Goal: Information Seeking & Learning: Check status

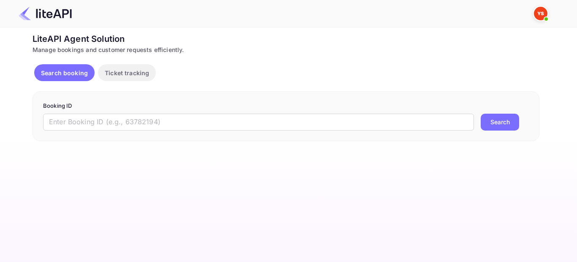
click at [264, 131] on div "Booking ID ​ Search" at bounding box center [286, 116] width 507 height 50
click at [252, 122] on input "text" at bounding box center [258, 122] width 431 height 17
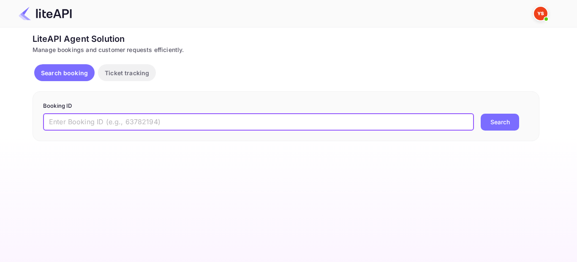
paste input "8264121"
type input "8264121"
click at [512, 117] on button "Search" at bounding box center [500, 122] width 38 height 17
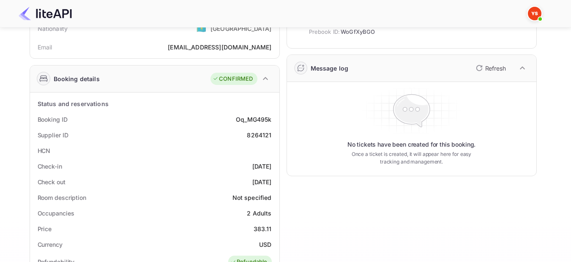
scroll to position [84, 0]
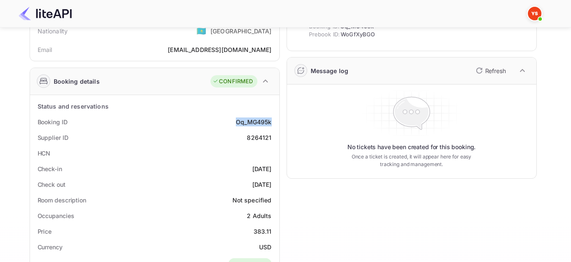
drag, startPoint x: 271, startPoint y: 123, endPoint x: 236, endPoint y: 123, distance: 35.1
click at [236, 123] on div "Oq_MG495k" at bounding box center [253, 121] width 35 height 9
copy div "Oq_MG495k"
drag, startPoint x: 77, startPoint y: 137, endPoint x: 37, endPoint y: 137, distance: 39.7
click at [37, 137] on div "Supplier ID 8264121" at bounding box center [154, 138] width 242 height 16
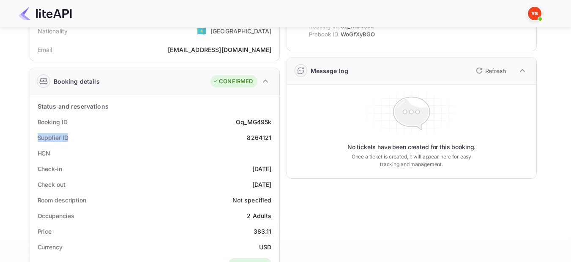
copy div "Supplier ID"
drag, startPoint x: 272, startPoint y: 138, endPoint x: 247, endPoint y: 135, distance: 25.1
click at [247, 135] on div "Supplier ID 8264121" at bounding box center [154, 138] width 242 height 16
copy div "8264121"
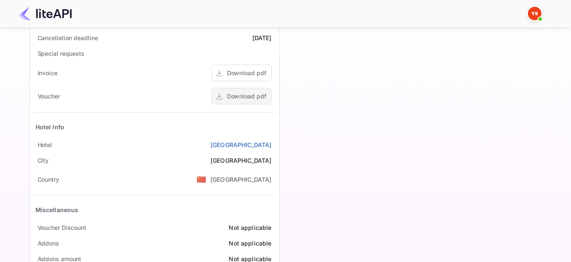
scroll to position [338, 0]
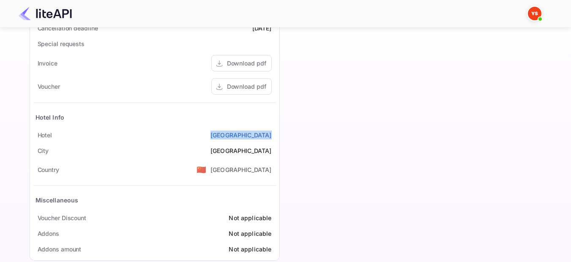
copy link "[GEOGRAPHIC_DATA]"
drag, startPoint x: 274, startPoint y: 135, endPoint x: 220, endPoint y: 135, distance: 53.6
click at [220, 135] on div "[GEOGRAPHIC_DATA]" at bounding box center [154, 135] width 242 height 16
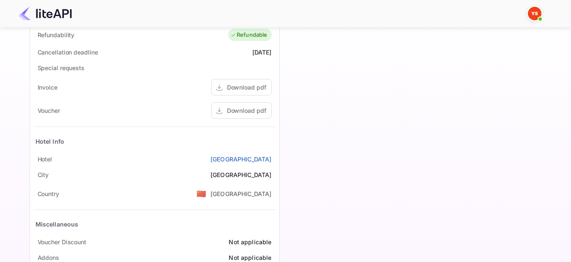
scroll to position [184, 0]
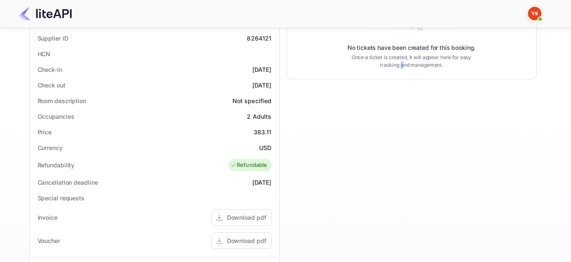
drag, startPoint x: 271, startPoint y: 69, endPoint x: 238, endPoint y: 71, distance: 33.0
click at [252, 71] on div "[DATE]" at bounding box center [261, 69] width 19 height 9
copy div "[DATE]"
drag, startPoint x: 274, startPoint y: 84, endPoint x: 237, endPoint y: 84, distance: 36.7
click at [237, 84] on div "Check out [DATE]" at bounding box center [154, 85] width 242 height 16
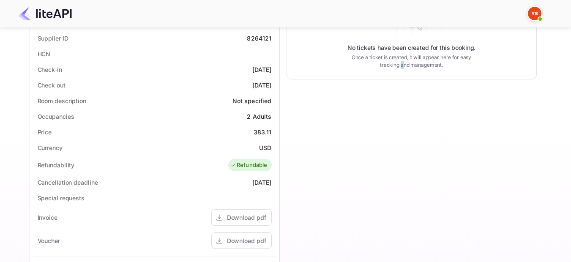
copy div "[DATE]"
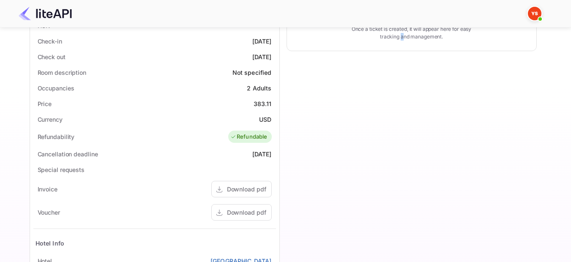
scroll to position [226, 0]
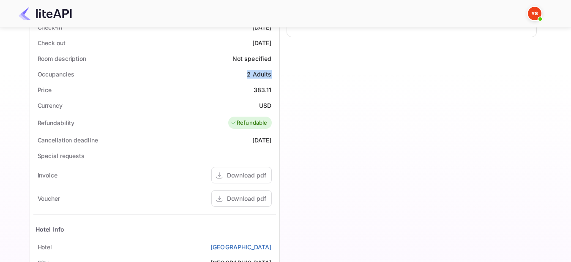
drag, startPoint x: 247, startPoint y: 72, endPoint x: 276, endPoint y: 66, distance: 29.3
click at [276, 66] on div "Status and reservations Booking ID Oq_MG495k Supplier ID 8264121 HCN Check-in […" at bounding box center [154, 163] width 249 height 418
copy div "2 Adults"
